Goal: Information Seeking & Learning: Learn about a topic

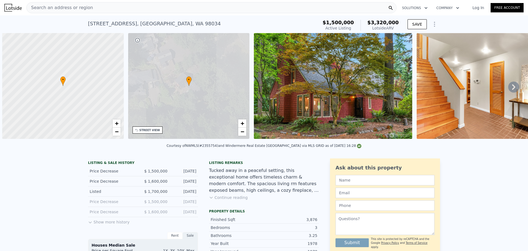
scroll to position [0, 2]
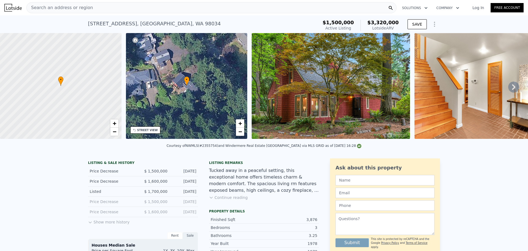
click at [177, 13] on div "Search an address or region Solutions Company Open main menu Log In Free Account" at bounding box center [264, 7] width 520 height 13
click at [175, 11] on div "Search an address or region" at bounding box center [211, 7] width 370 height 11
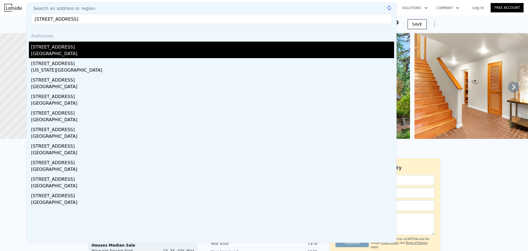
type input "[STREET_ADDRESS]"
click at [71, 48] on div "[STREET_ADDRESS]" at bounding box center [212, 46] width 363 height 9
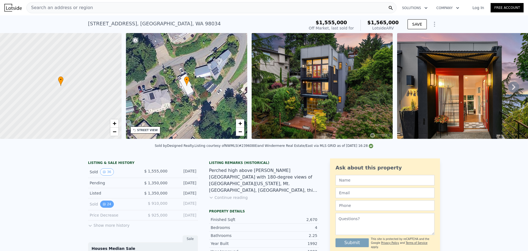
click at [103, 206] on icon "View historical data" at bounding box center [104, 203] width 3 height 3
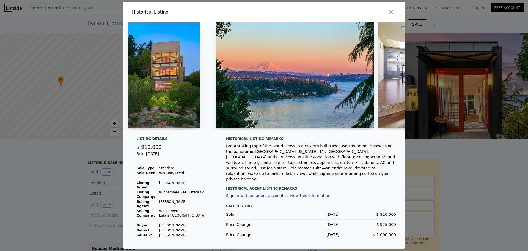
click at [179, 58] on img at bounding box center [164, 75] width 72 height 106
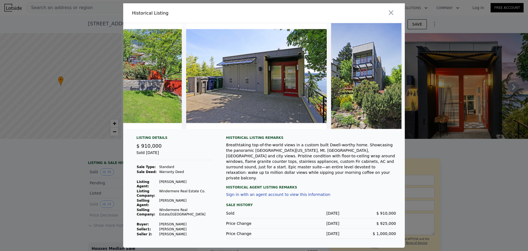
scroll to position [0, 3056]
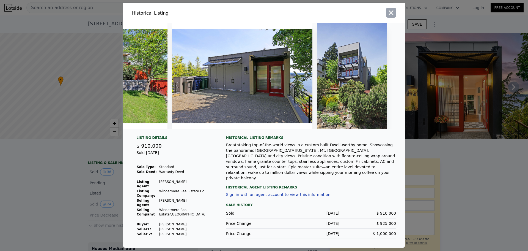
click at [393, 14] on icon "button" at bounding box center [391, 13] width 8 height 8
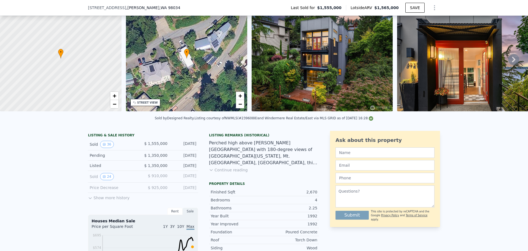
click at [103, 200] on button "Show more history" at bounding box center [109, 197] width 42 height 8
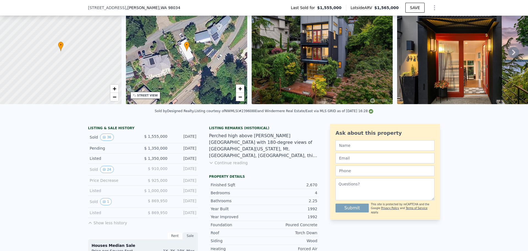
scroll to position [53, 0]
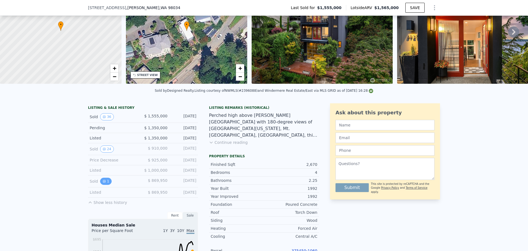
click at [103, 185] on button "1" at bounding box center [106, 180] width 12 height 7
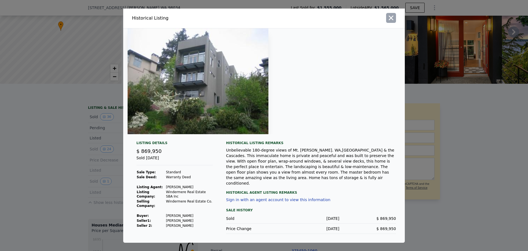
click at [391, 22] on icon "button" at bounding box center [391, 18] width 8 height 8
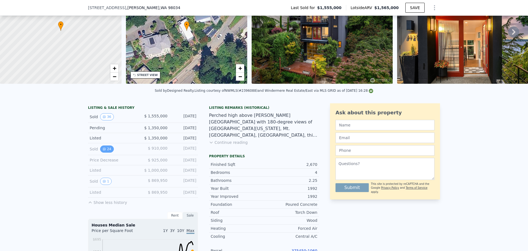
click at [106, 152] on button "24" at bounding box center [106, 148] width 13 height 7
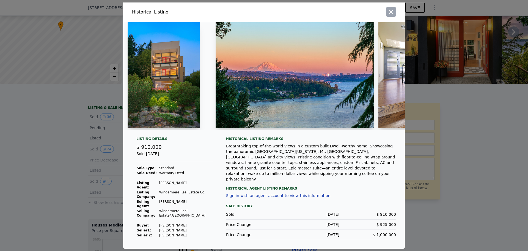
click at [393, 14] on icon "button" at bounding box center [391, 11] width 5 height 5
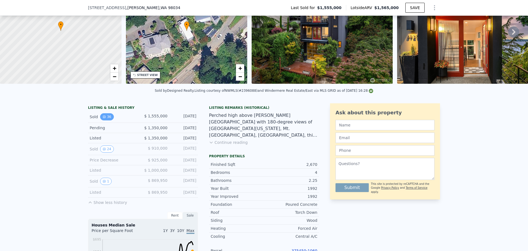
click at [103, 120] on button "36" at bounding box center [106, 116] width 13 height 7
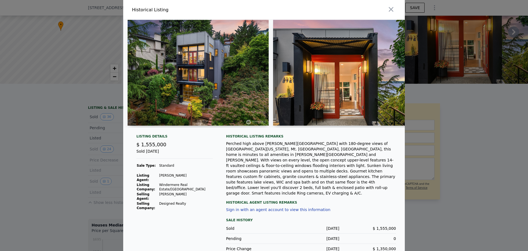
click at [500, 157] on div at bounding box center [264, 125] width 528 height 251
